Goal: Find contact information: Find contact information

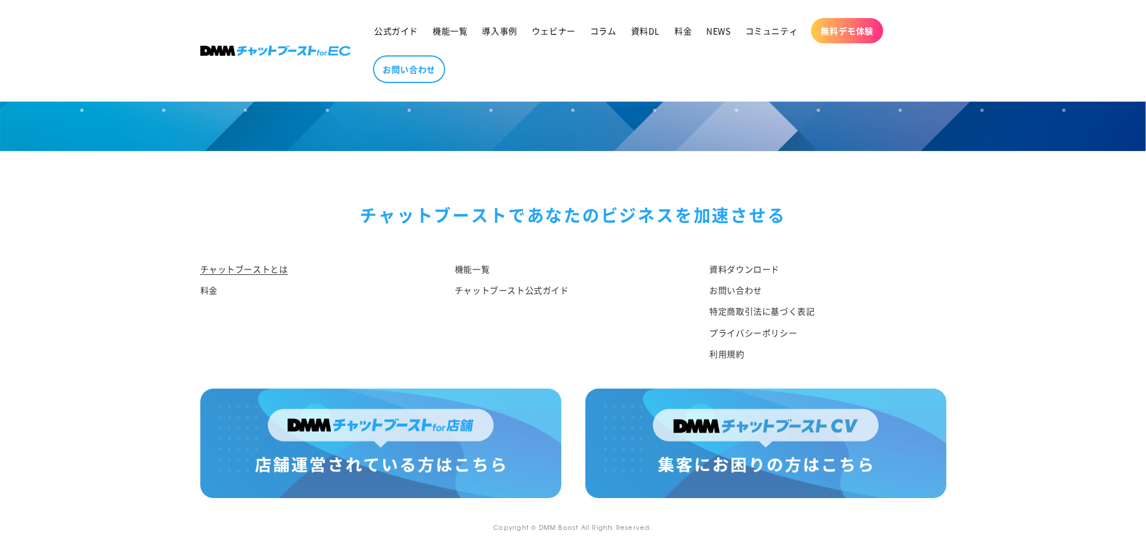
scroll to position [6254, 0]
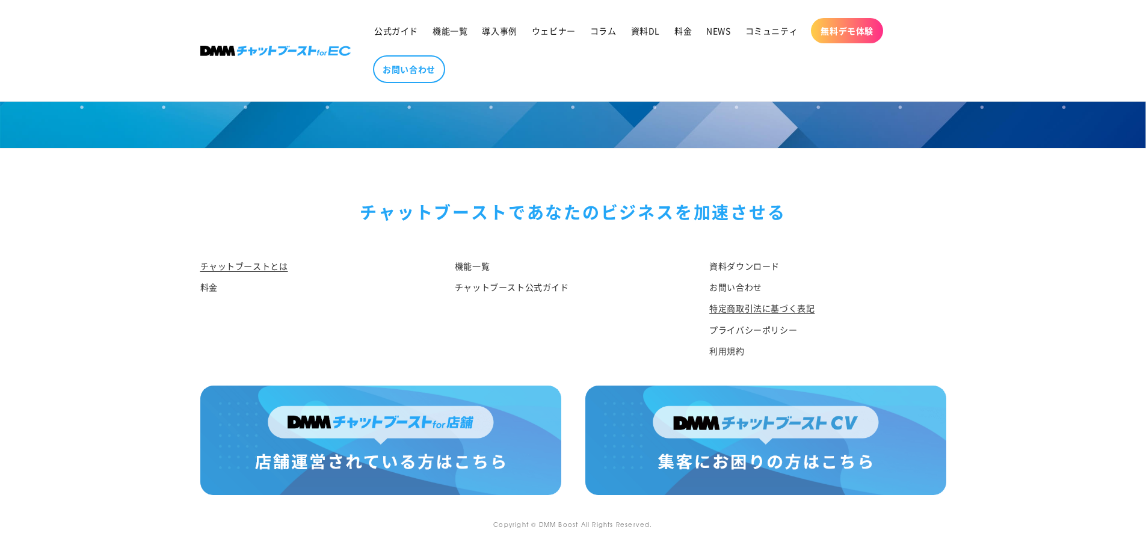
click at [760, 307] on link "特定商取引法に基づく表記" at bounding box center [761, 308] width 105 height 21
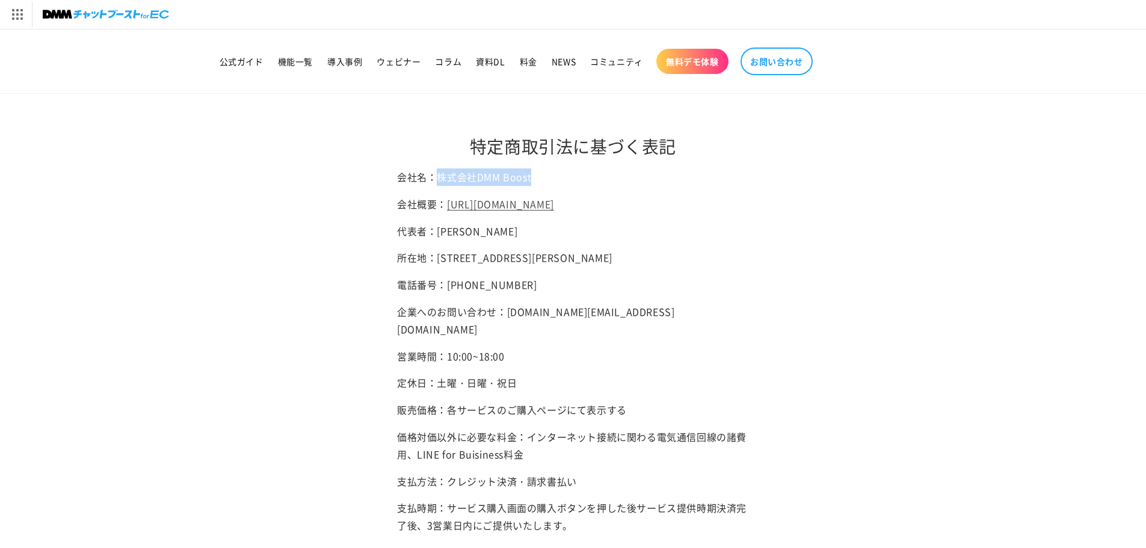
drag, startPoint x: 535, startPoint y: 179, endPoint x: 440, endPoint y: 181, distance: 95.0
click at [440, 181] on p "会社名：株式会社DMM Boost" at bounding box center [573, 176] width 352 height 17
copy p "株式会社DMM Boost"
click at [921, 173] on main "特定商取引法に基づく表記 会社名：株式会社DMM Boost 会社概要： [URL][DOMAIN_NAME] 代表者：[PERSON_NAME] 所在地：[…" at bounding box center [573, 404] width 1146 height 621
